Goal: Information Seeking & Learning: Learn about a topic

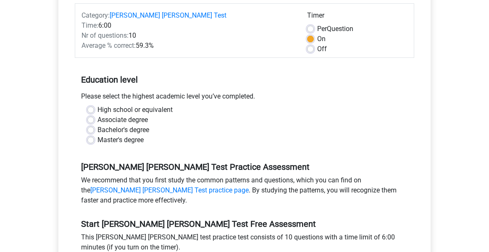
scroll to position [127, 0]
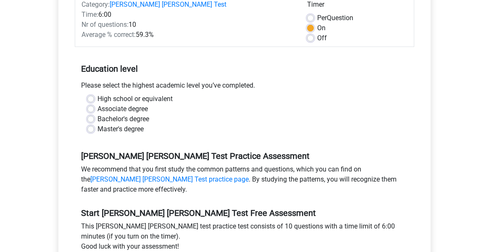
click at [97, 124] on label "Master's degree" at bounding box center [120, 129] width 46 height 10
click at [92, 124] on input "Master's degree" at bounding box center [90, 128] width 7 height 8
radio input "true"
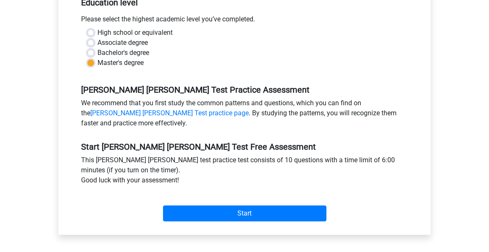
scroll to position [272, 0]
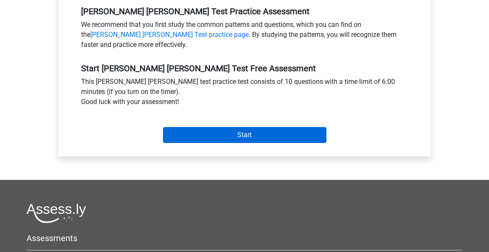
click at [221, 130] on input "Start" at bounding box center [244, 135] width 163 height 16
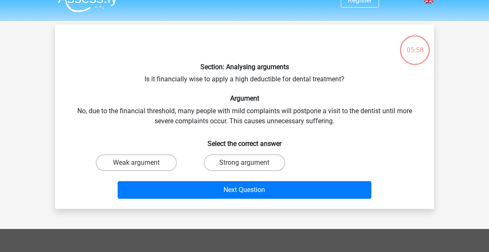
scroll to position [25, 0]
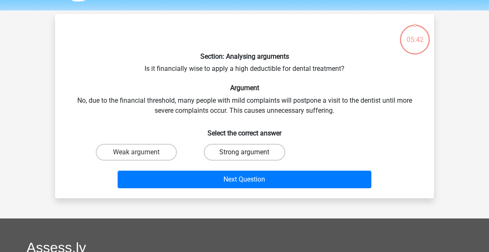
click at [228, 154] on label "Strong argument" at bounding box center [244, 152] width 81 height 17
click at [244, 154] on input "Strong argument" at bounding box center [246, 154] width 5 height 5
radio input "true"
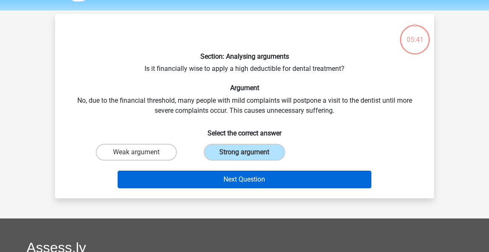
click at [238, 183] on button "Next Question" at bounding box center [245, 180] width 254 height 18
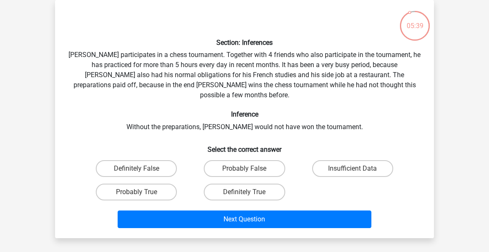
scroll to position [43, 0]
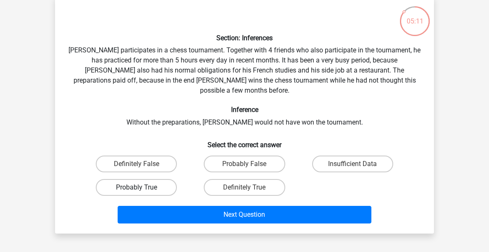
click at [147, 182] on label "Probably True" at bounding box center [136, 187] width 81 height 17
click at [142, 188] on input "Probably True" at bounding box center [138, 190] width 5 height 5
radio input "true"
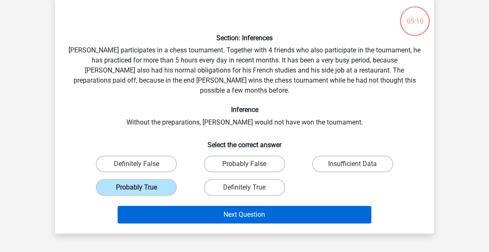
click at [200, 206] on button "Next Question" at bounding box center [245, 215] width 254 height 18
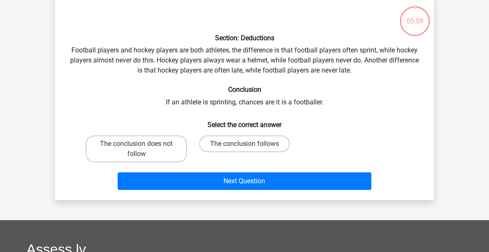
scroll to position [39, 0]
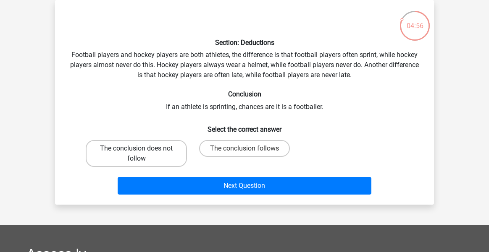
click at [175, 144] on label "The conclusion does not follow" at bounding box center [136, 153] width 101 height 27
click at [142, 149] on input "The conclusion does not follow" at bounding box center [138, 151] width 5 height 5
radio input "true"
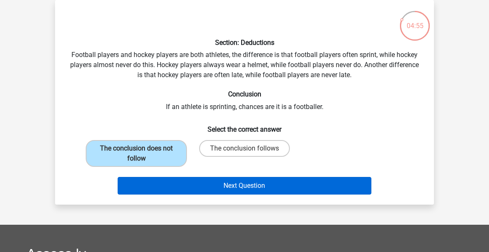
click at [220, 192] on button "Next Question" at bounding box center [245, 186] width 254 height 18
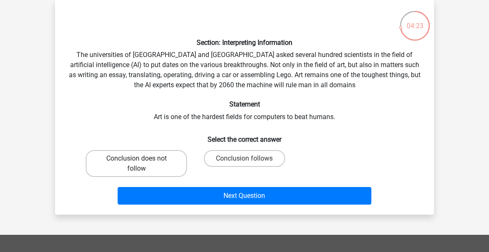
click at [165, 171] on label "Conclusion does not follow" at bounding box center [136, 163] width 101 height 27
click at [142, 164] on input "Conclusion does not follow" at bounding box center [138, 161] width 5 height 5
radio input "true"
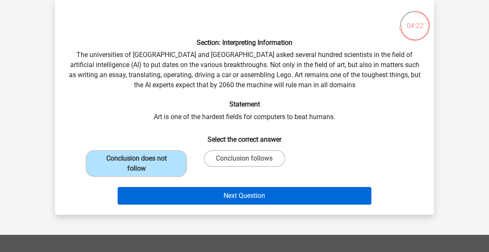
click at [186, 201] on button "Next Question" at bounding box center [245, 196] width 254 height 18
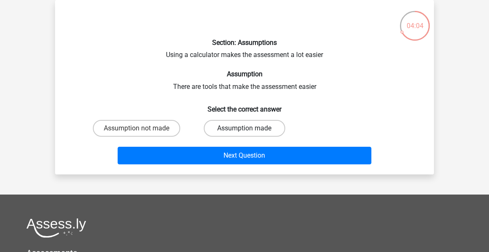
click at [226, 135] on label "Assumption made" at bounding box center [244, 128] width 81 height 17
click at [244, 134] on input "Assumption made" at bounding box center [246, 130] width 5 height 5
radio input "true"
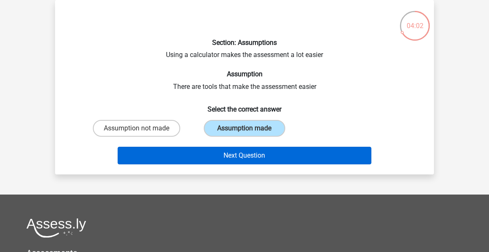
click at [224, 160] on button "Next Question" at bounding box center [245, 156] width 254 height 18
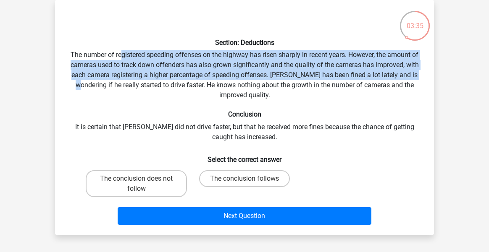
drag, startPoint x: 119, startPoint y: 52, endPoint x: 417, endPoint y: 76, distance: 299.5
click at [419, 76] on div "Section: Deductions The number of registered speeding offenses on the highway h…" at bounding box center [244, 118] width 372 height 222
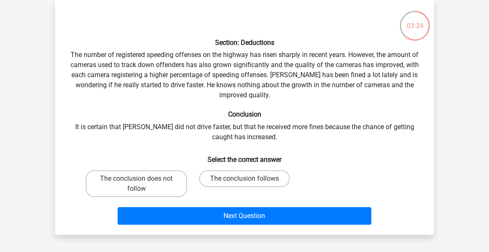
click at [364, 71] on div "Section: Deductions The number of registered speeding offenses on the highway h…" at bounding box center [244, 118] width 372 height 222
click at [182, 186] on label "The conclusion does not follow" at bounding box center [136, 183] width 101 height 27
click at [142, 184] on input "The conclusion does not follow" at bounding box center [138, 181] width 5 height 5
radio input "true"
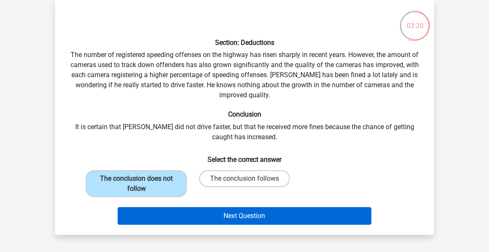
click at [203, 216] on button "Next Question" at bounding box center [245, 216] width 254 height 18
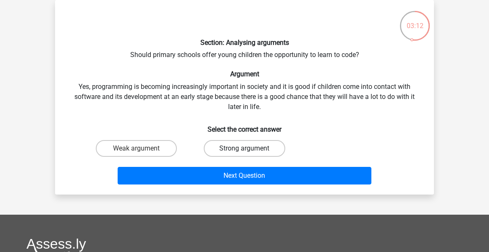
click at [254, 150] on label "Strong argument" at bounding box center [244, 148] width 81 height 17
click at [250, 150] on input "Strong argument" at bounding box center [246, 151] width 5 height 5
radio input "true"
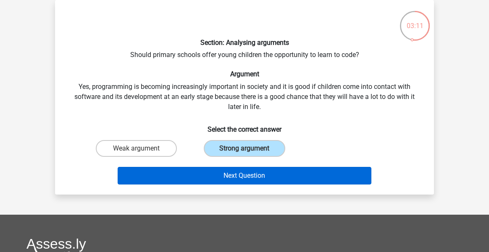
click at [255, 181] on button "Next Question" at bounding box center [245, 176] width 254 height 18
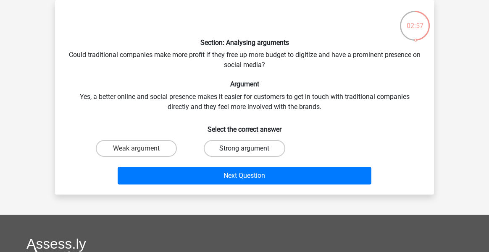
click at [270, 154] on label "Strong argument" at bounding box center [244, 148] width 81 height 17
click at [250, 154] on input "Strong argument" at bounding box center [246, 151] width 5 height 5
radio input "true"
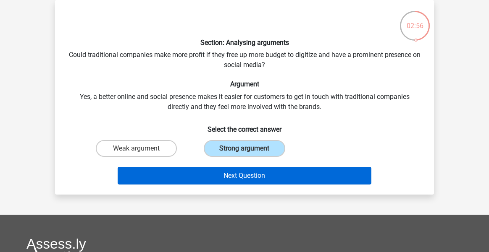
click at [268, 174] on button "Next Question" at bounding box center [245, 176] width 254 height 18
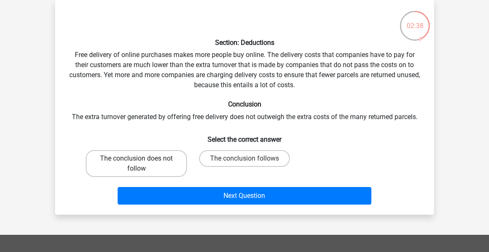
click at [167, 168] on label "The conclusion does not follow" at bounding box center [136, 163] width 101 height 27
click at [142, 164] on input "The conclusion does not follow" at bounding box center [138, 161] width 5 height 5
radio input "true"
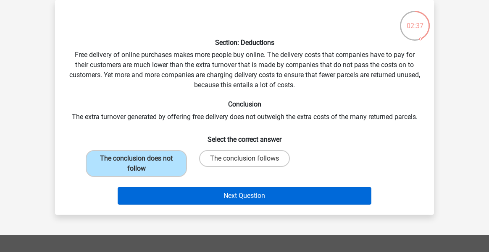
click at [206, 198] on button "Next Question" at bounding box center [245, 196] width 254 height 18
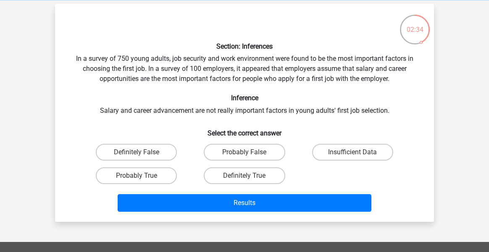
scroll to position [25, 0]
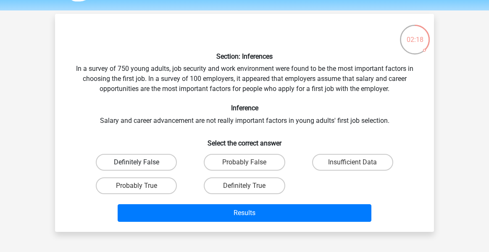
click at [164, 164] on label "Definitely False" at bounding box center [136, 162] width 81 height 17
click at [142, 164] on input "Definitely False" at bounding box center [138, 164] width 5 height 5
radio input "true"
click at [207, 223] on div "Results" at bounding box center [244, 214] width 324 height 21
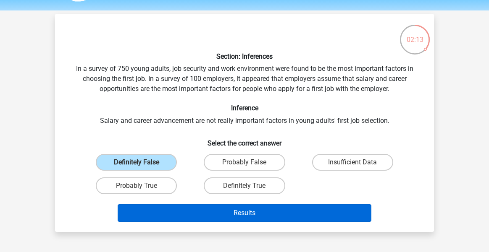
click at [207, 215] on button "Results" at bounding box center [245, 213] width 254 height 18
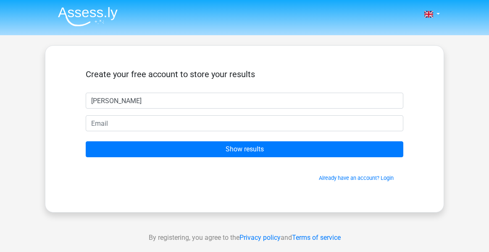
type input "[PERSON_NAME]"
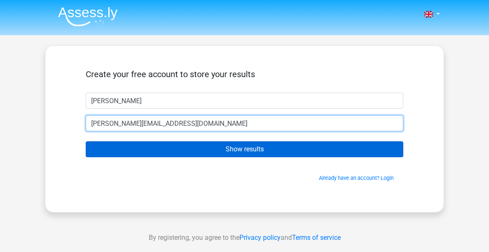
type input "[PERSON_NAME][EMAIL_ADDRESS][DOMAIN_NAME]"
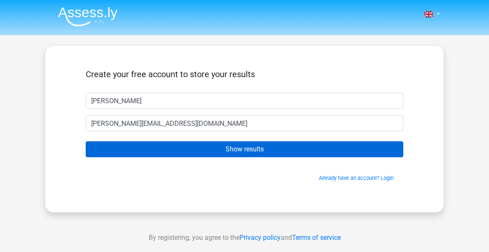
click at [211, 152] on input "Show results" at bounding box center [244, 150] width 317 height 16
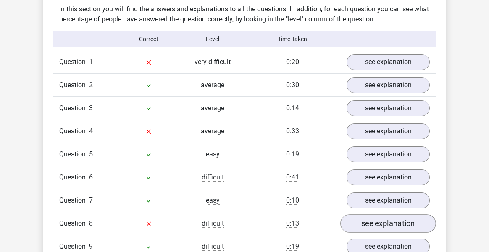
scroll to position [650, 0]
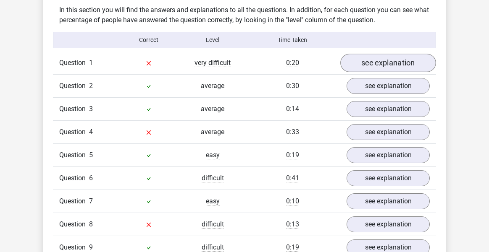
click at [384, 54] on link "see explanation" at bounding box center [388, 63] width 96 height 18
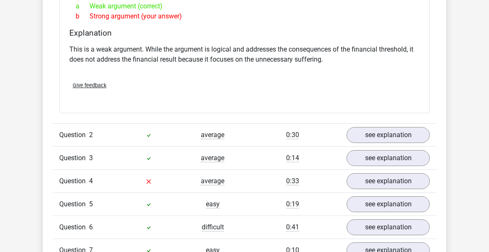
scroll to position [825, 0]
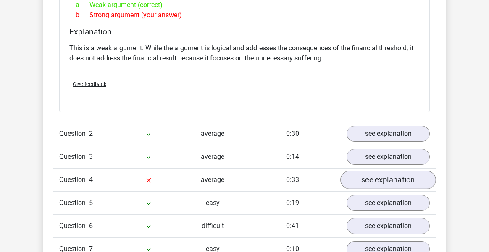
click at [377, 172] on link "see explanation" at bounding box center [388, 180] width 96 height 18
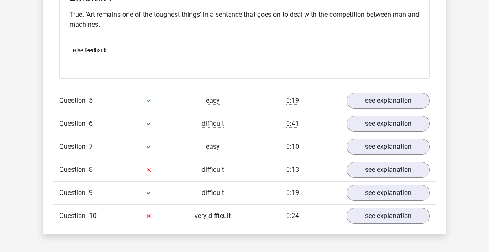
scroll to position [1165, 0]
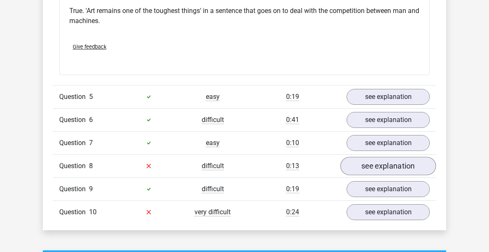
click at [381, 157] on link "see explanation" at bounding box center [388, 166] width 96 height 18
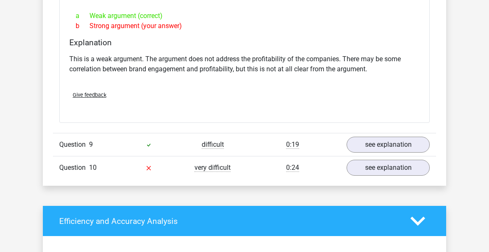
scroll to position [1432, 0]
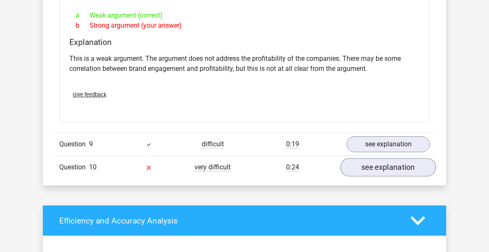
click at [370, 158] on link "see explanation" at bounding box center [388, 167] width 96 height 18
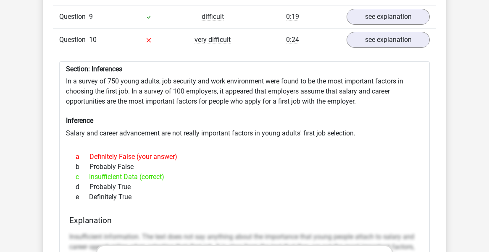
scroll to position [1563, 0]
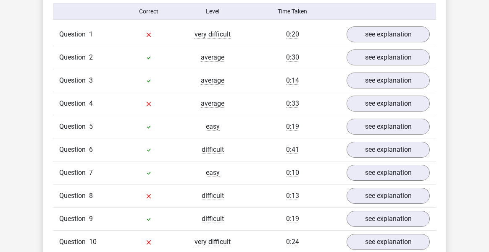
scroll to position [625, 0]
